Goal: Task Accomplishment & Management: Manage account settings

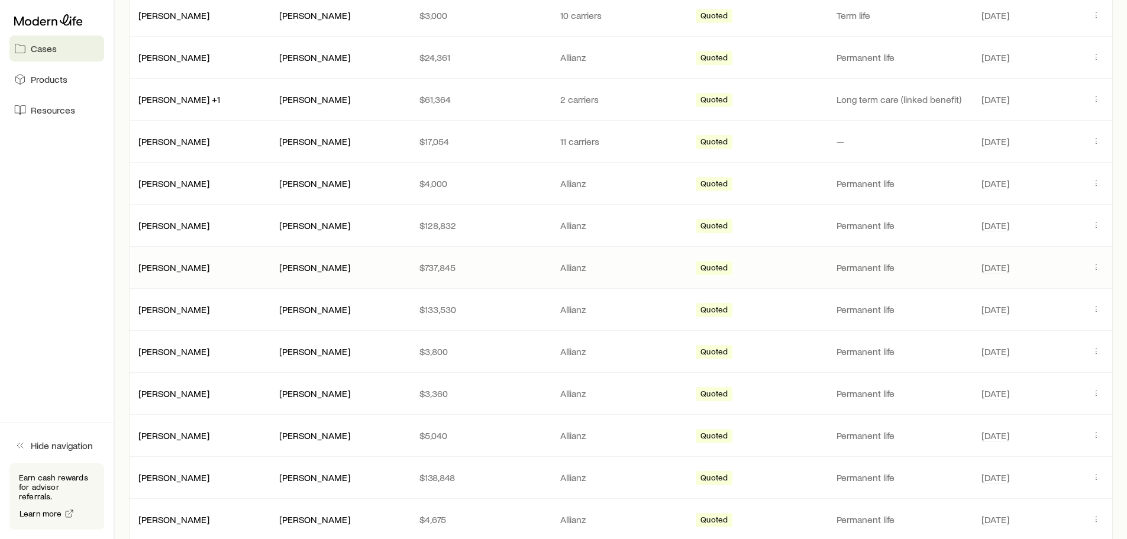
scroll to position [592, 0]
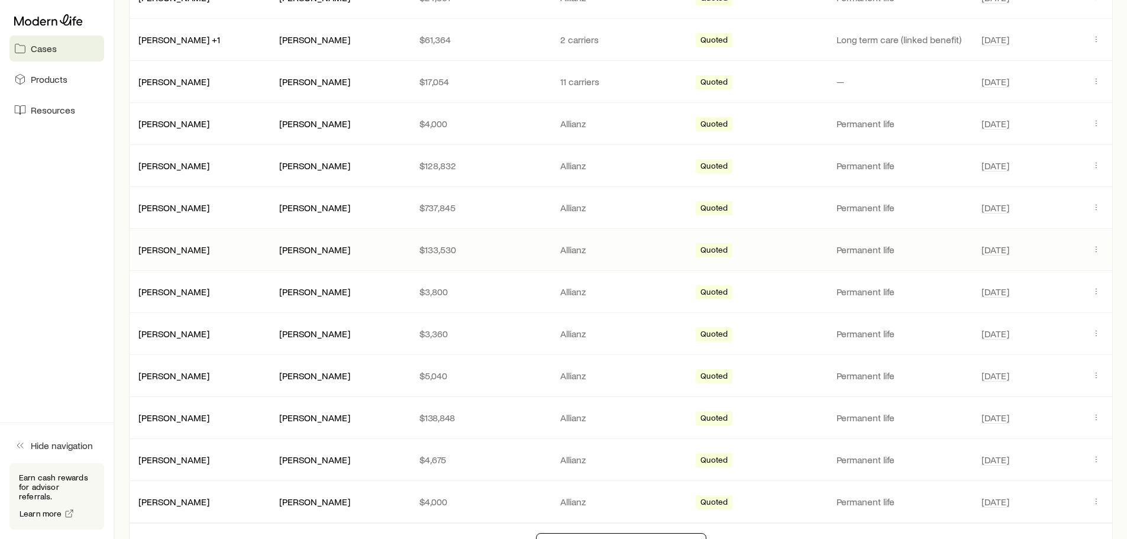
click at [196, 251] on div "[PERSON_NAME]" at bounding box center [199, 250] width 141 height 12
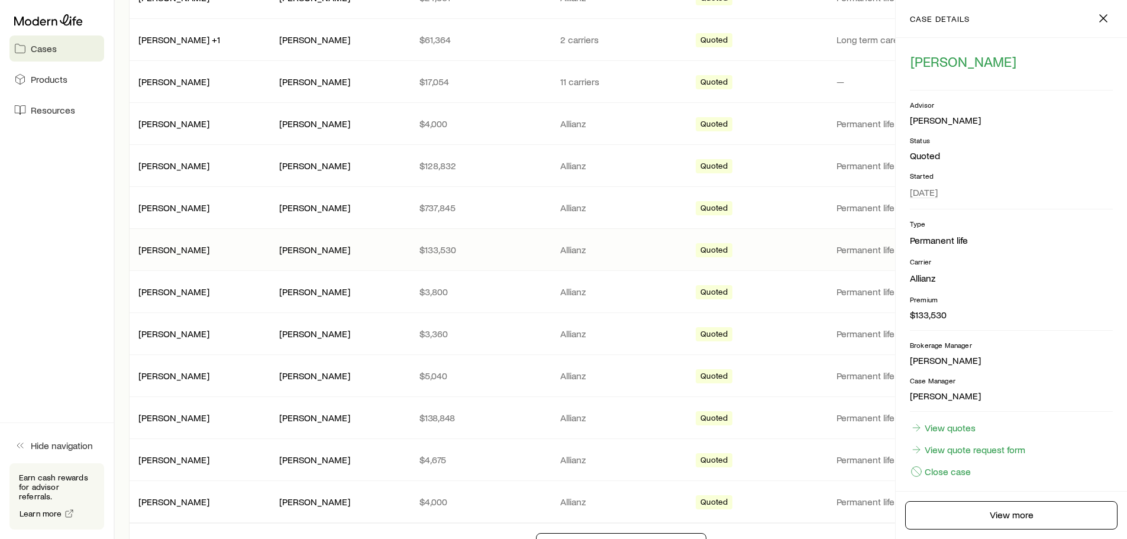
scroll to position [28, 0]
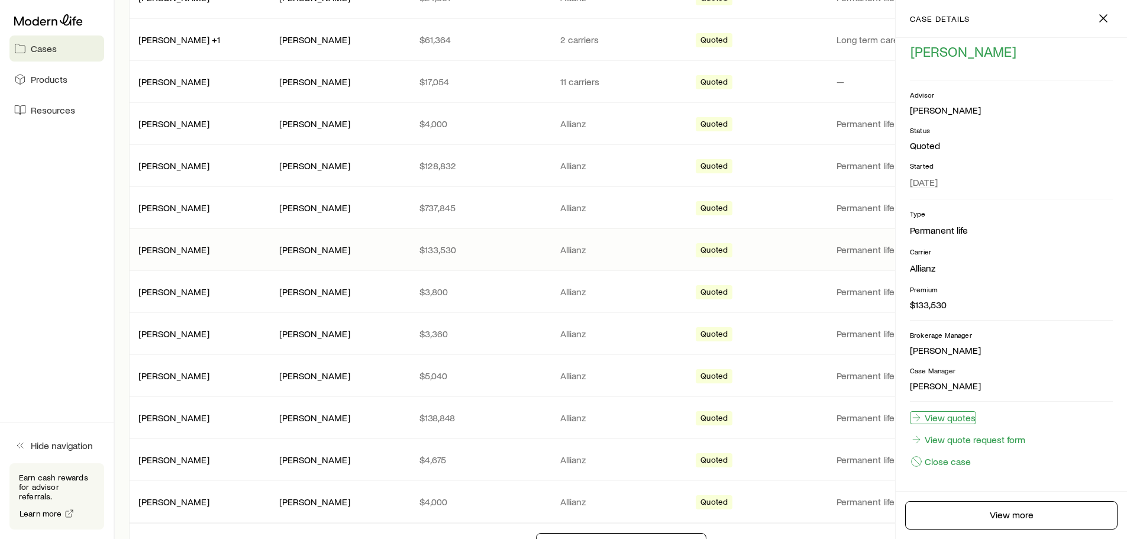
click at [931, 420] on link "View quotes" at bounding box center [943, 417] width 66 height 13
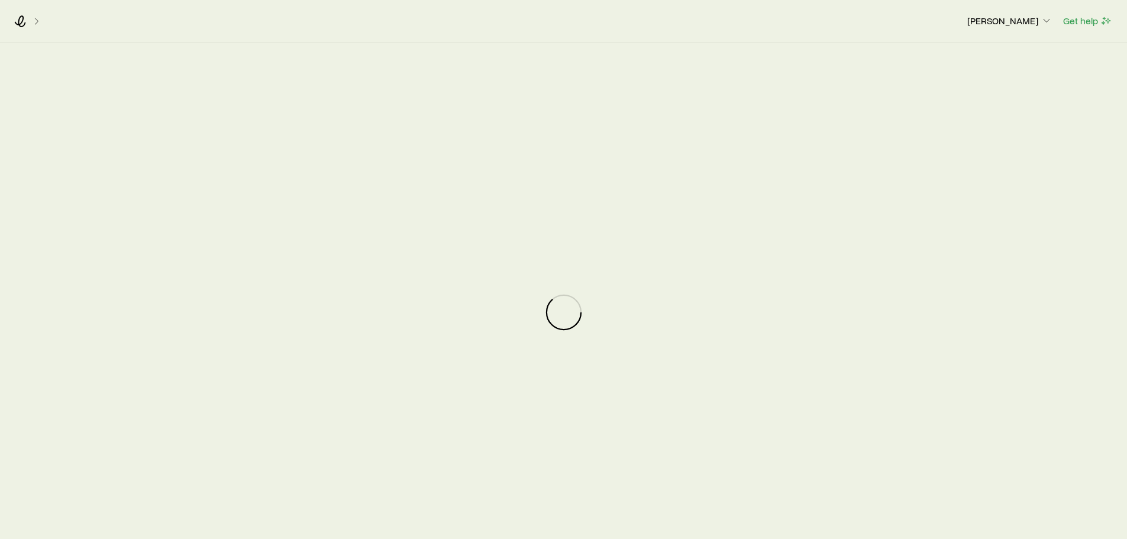
click at [927, 414] on div at bounding box center [563, 312] width 1127 height 539
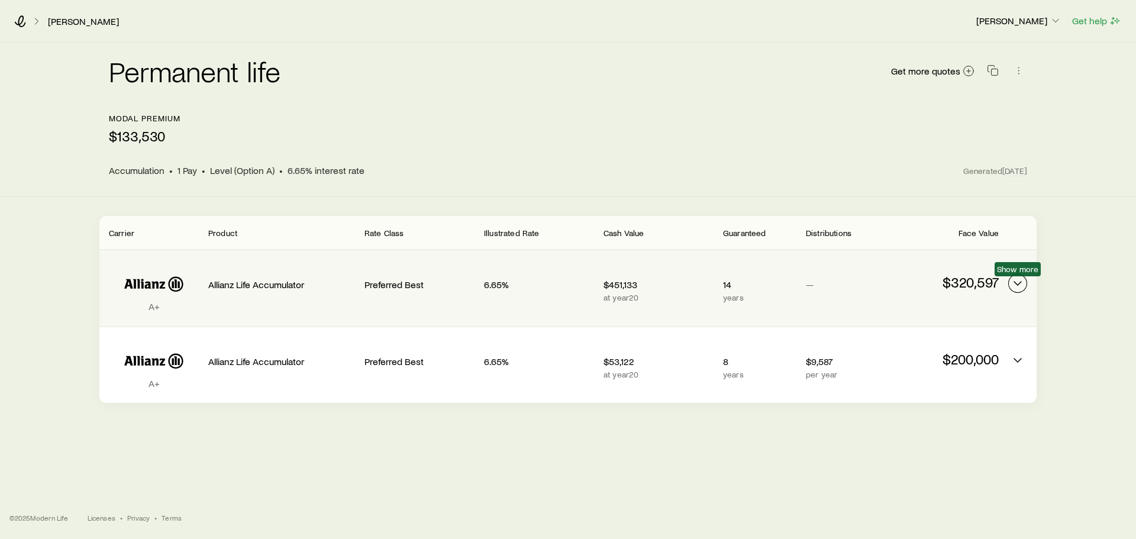
click at [1020, 283] on polyline "Permanent quotes" at bounding box center [1017, 284] width 7 height 4
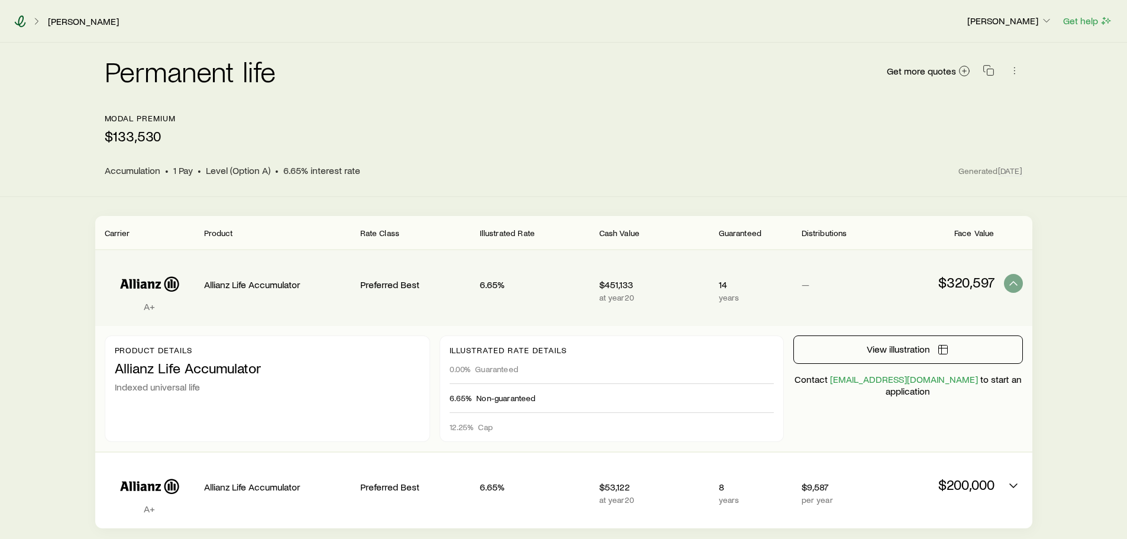
click at [22, 21] on icon at bounding box center [20, 21] width 11 height 12
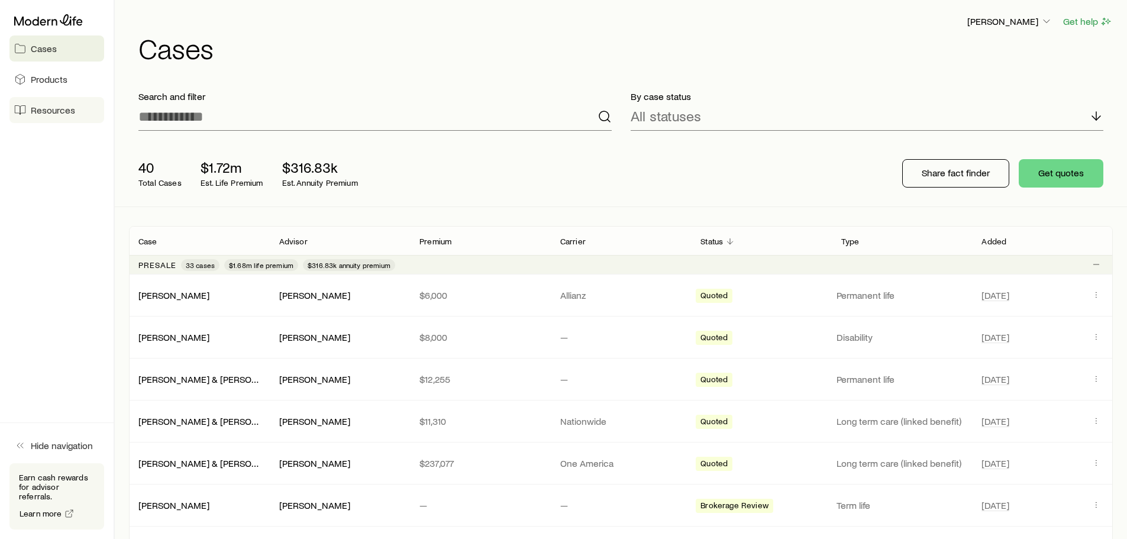
click at [38, 104] on link "Resources" at bounding box center [56, 110] width 95 height 26
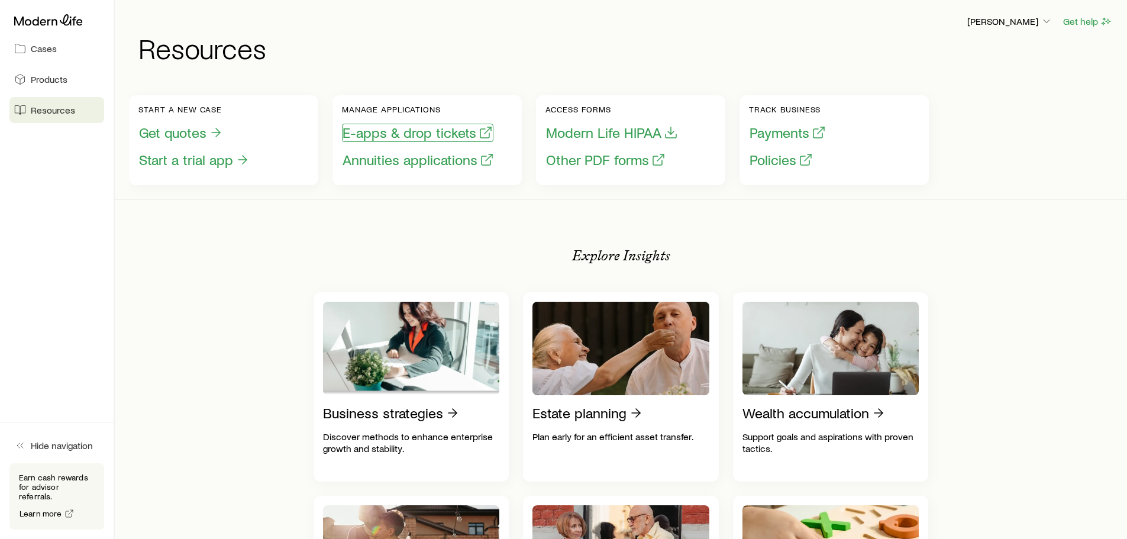
click at [404, 136] on button "E-apps & drop tickets" at bounding box center [417, 133] width 151 height 18
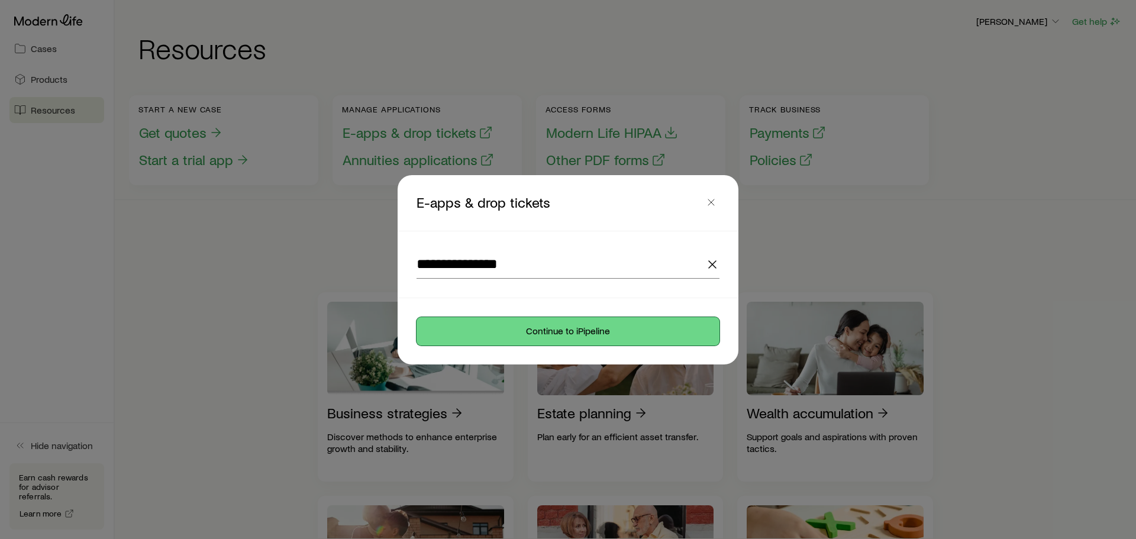
click at [481, 328] on button "Continue to iPipeline" at bounding box center [568, 331] width 303 height 28
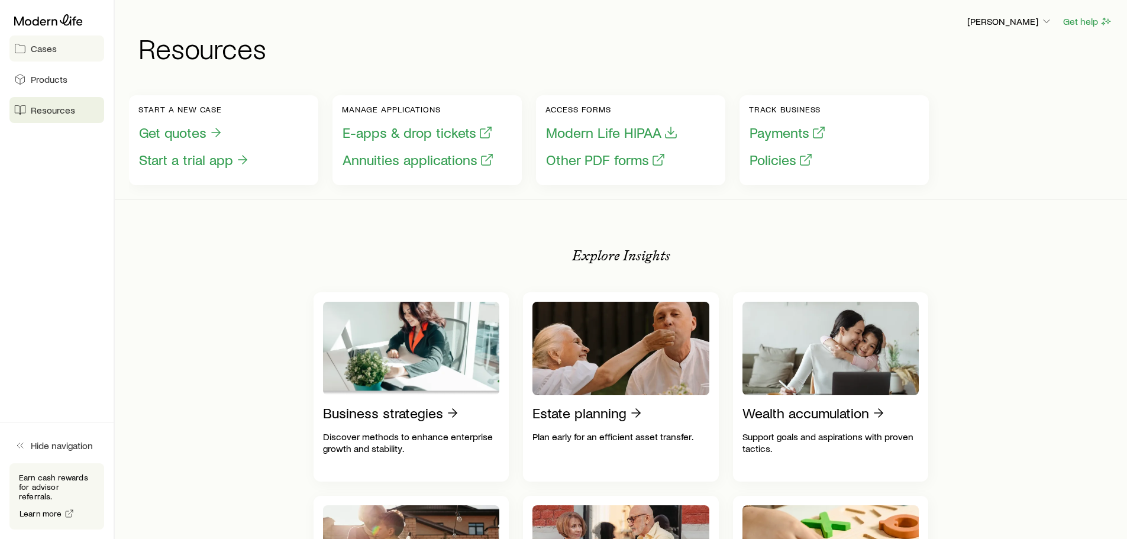
click at [56, 47] on span "Cases" at bounding box center [44, 49] width 26 height 12
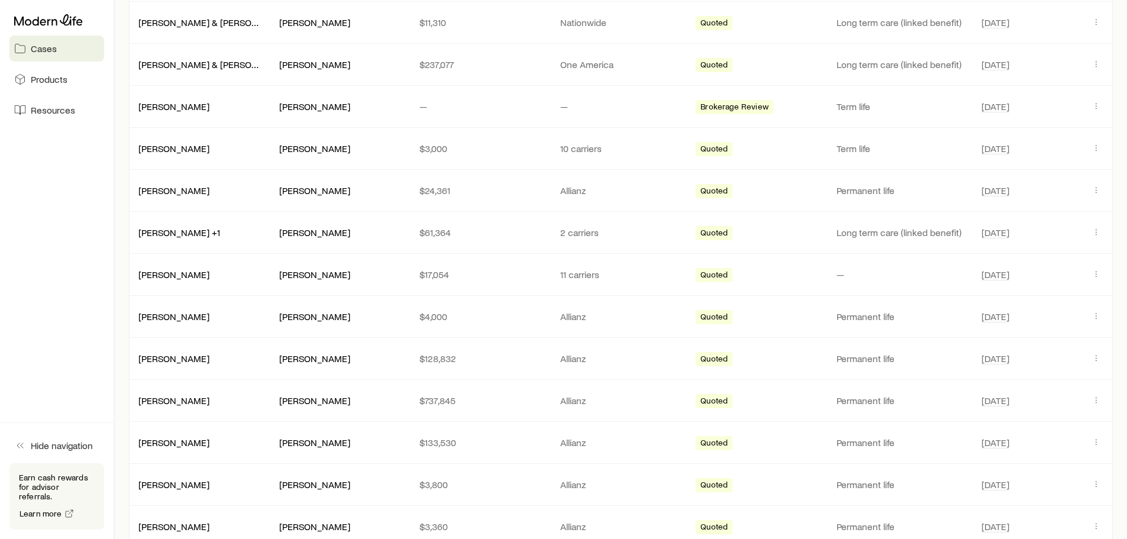
scroll to position [414, 0]
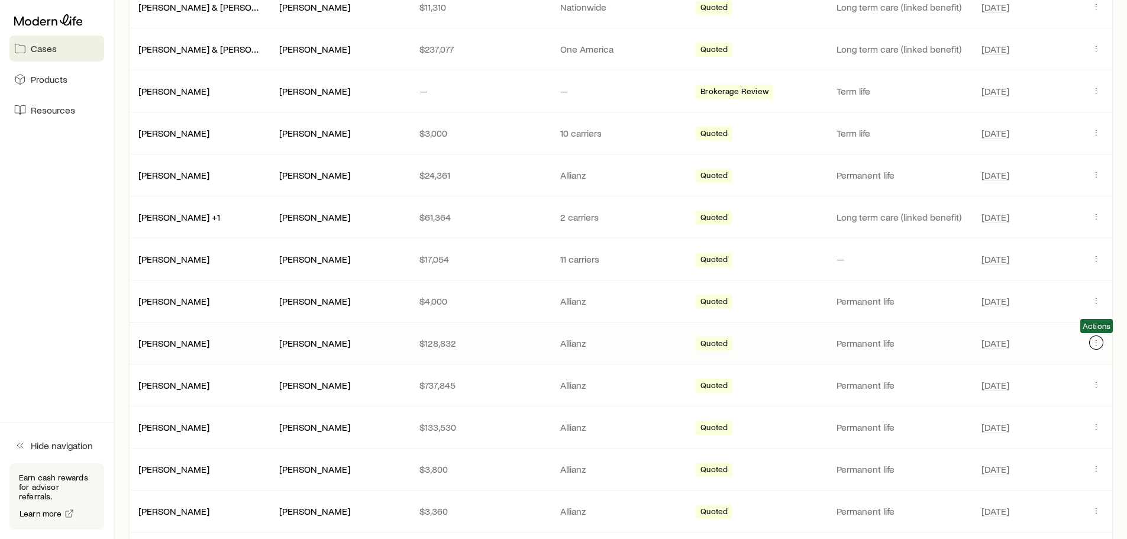
click at [1100, 337] on button "Client cases" at bounding box center [1096, 343] width 14 height 14
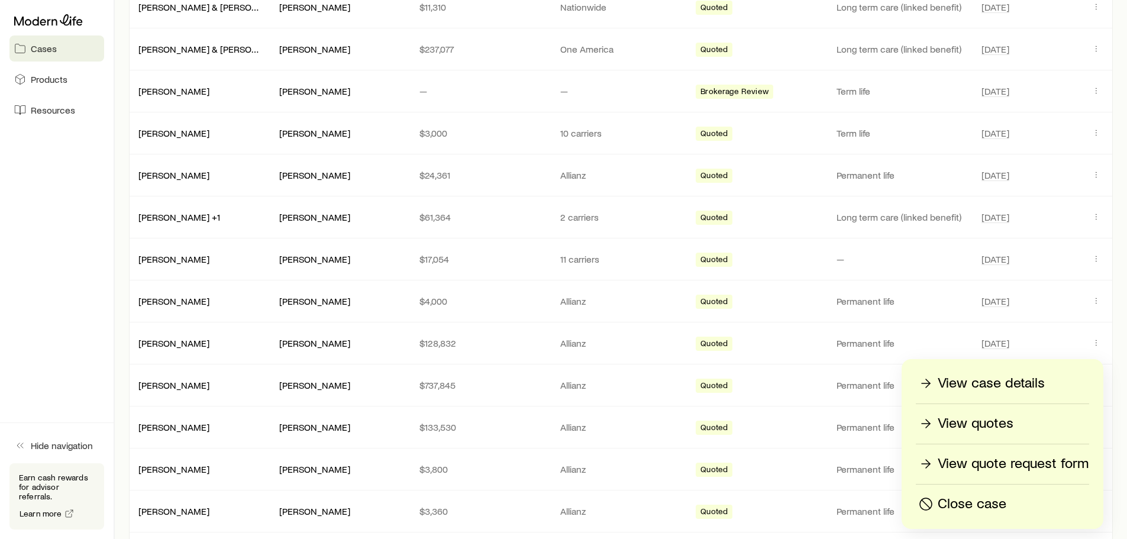
click at [995, 381] on p "View case details" at bounding box center [991, 383] width 107 height 19
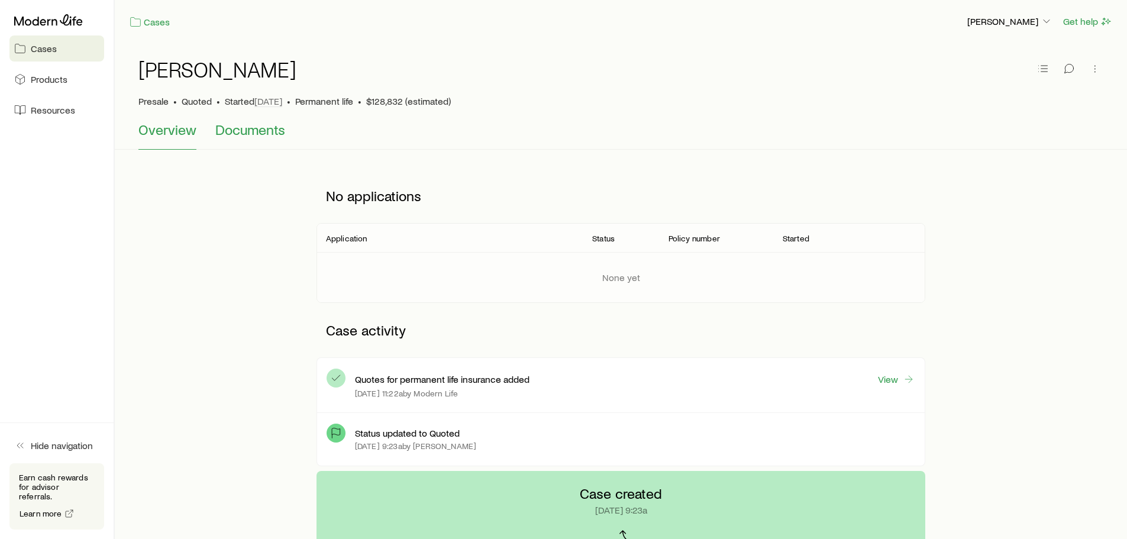
click at [262, 124] on span "Documents" at bounding box center [250, 129] width 70 height 17
